Goal: Task Accomplishment & Management: Manage account settings

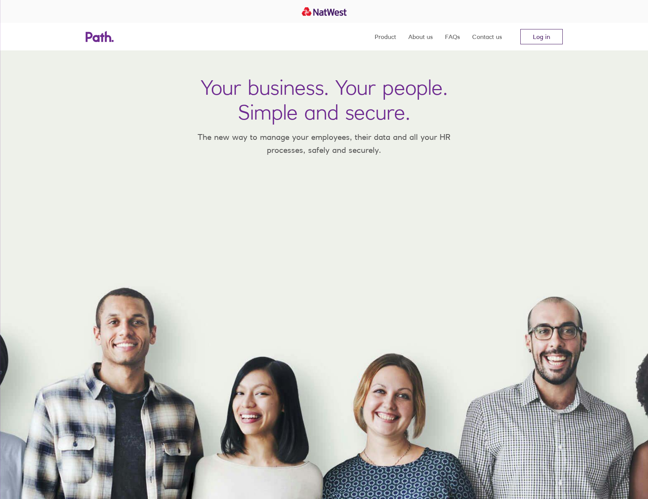
click at [541, 41] on link "Log in" at bounding box center [541, 36] width 42 height 15
click at [542, 37] on link "Log in" at bounding box center [541, 36] width 42 height 15
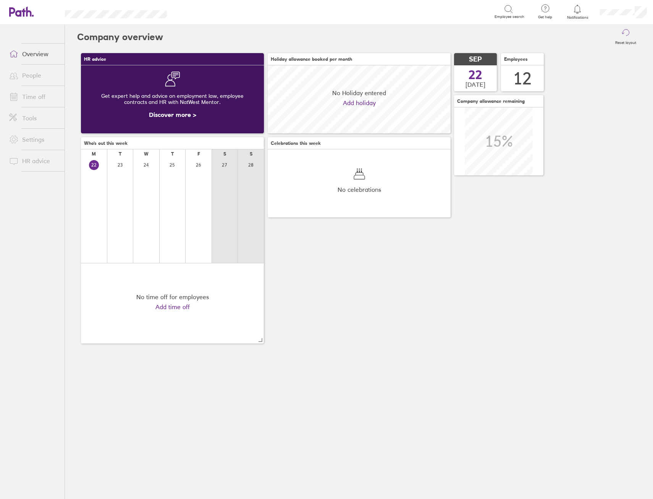
scroll to position [68, 68]
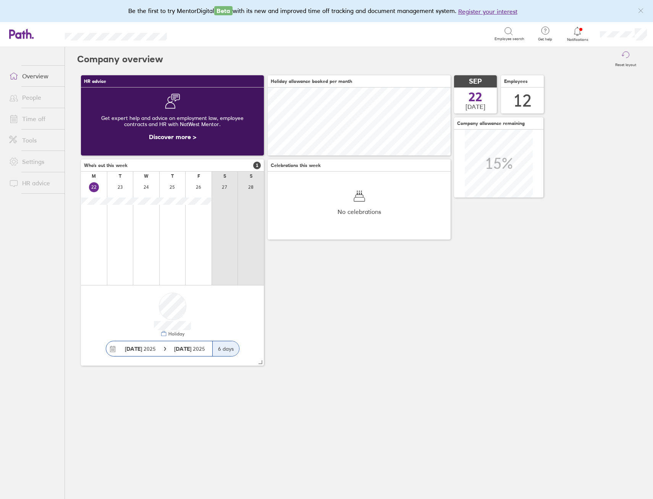
click at [33, 121] on link "Time off" at bounding box center [34, 118] width 62 height 15
